Goal: Task Accomplishment & Management: Manage account settings

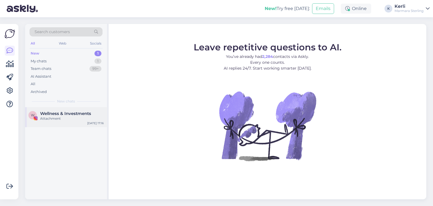
click at [59, 111] on span "Wellness & Investments" at bounding box center [65, 113] width 51 height 5
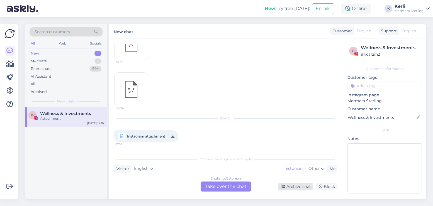
click at [297, 188] on div "Archive chat" at bounding box center [295, 187] width 35 height 8
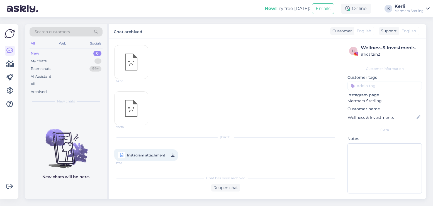
scroll to position [1283, 0]
click at [57, 70] on div "Team chats 99+" at bounding box center [66, 69] width 73 height 8
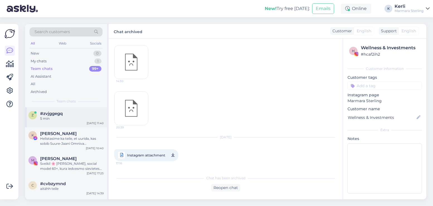
click at [58, 118] on div "5 min" at bounding box center [71, 118] width 63 height 5
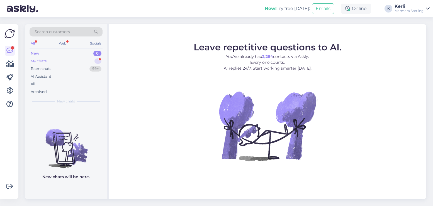
click at [57, 61] on div "My chats 1" at bounding box center [66, 61] width 73 height 8
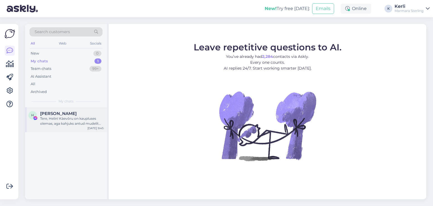
click at [75, 112] on div "Helin Sõnum" at bounding box center [71, 113] width 63 height 5
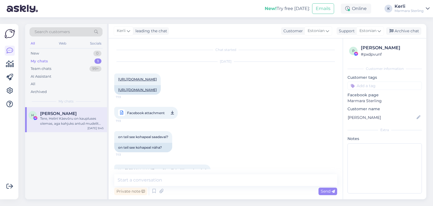
scroll to position [62, 0]
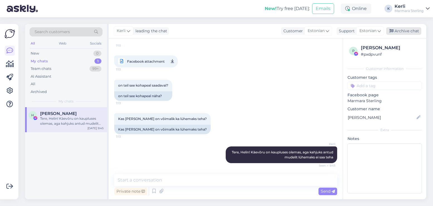
click at [406, 31] on div "Archive chat" at bounding box center [403, 31] width 35 height 8
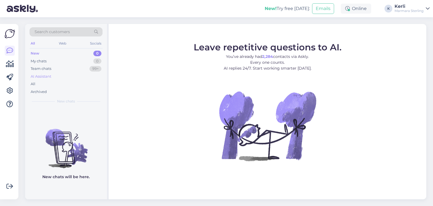
click at [56, 74] on div "AI Assistant" at bounding box center [66, 77] width 73 height 8
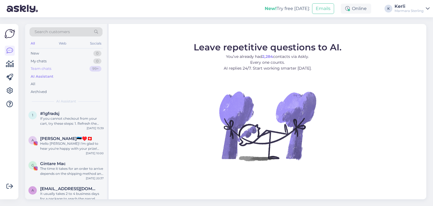
click at [58, 69] on div "Team chats 99+" at bounding box center [66, 69] width 73 height 8
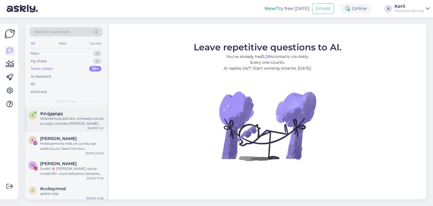
click at [62, 122] on div "Võibolla kustubki ära, viimasest ostust on palju möödas [PERSON_NAME] polnud ka…" at bounding box center [71, 121] width 63 height 10
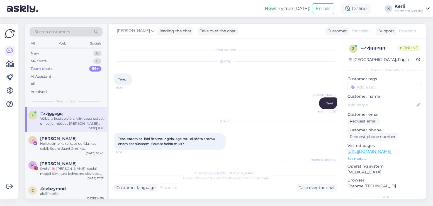
scroll to position [581, 0]
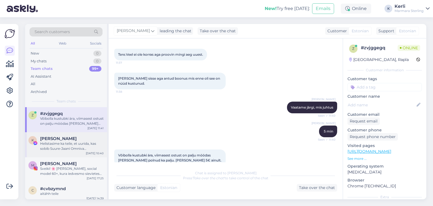
click at [63, 147] on div "Helistasime ka teile, et uurida, kas sobib Suure-Jaani Omniva pakiautomaati, ku…" at bounding box center [71, 146] width 63 height 10
